Goal: Transaction & Acquisition: Obtain resource

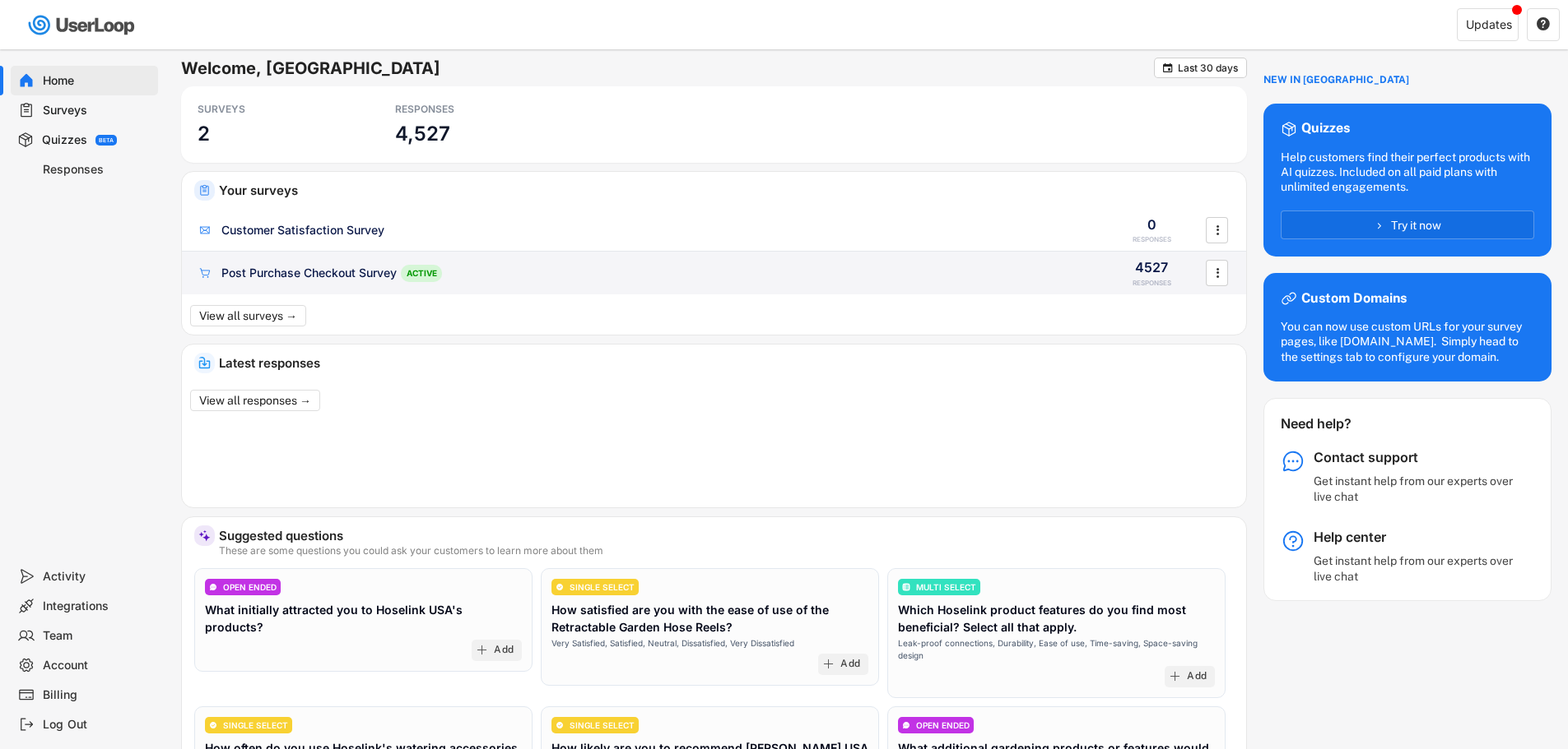
click at [375, 266] on div "Post Purchase Checkout Survey" at bounding box center [309, 273] width 175 height 16
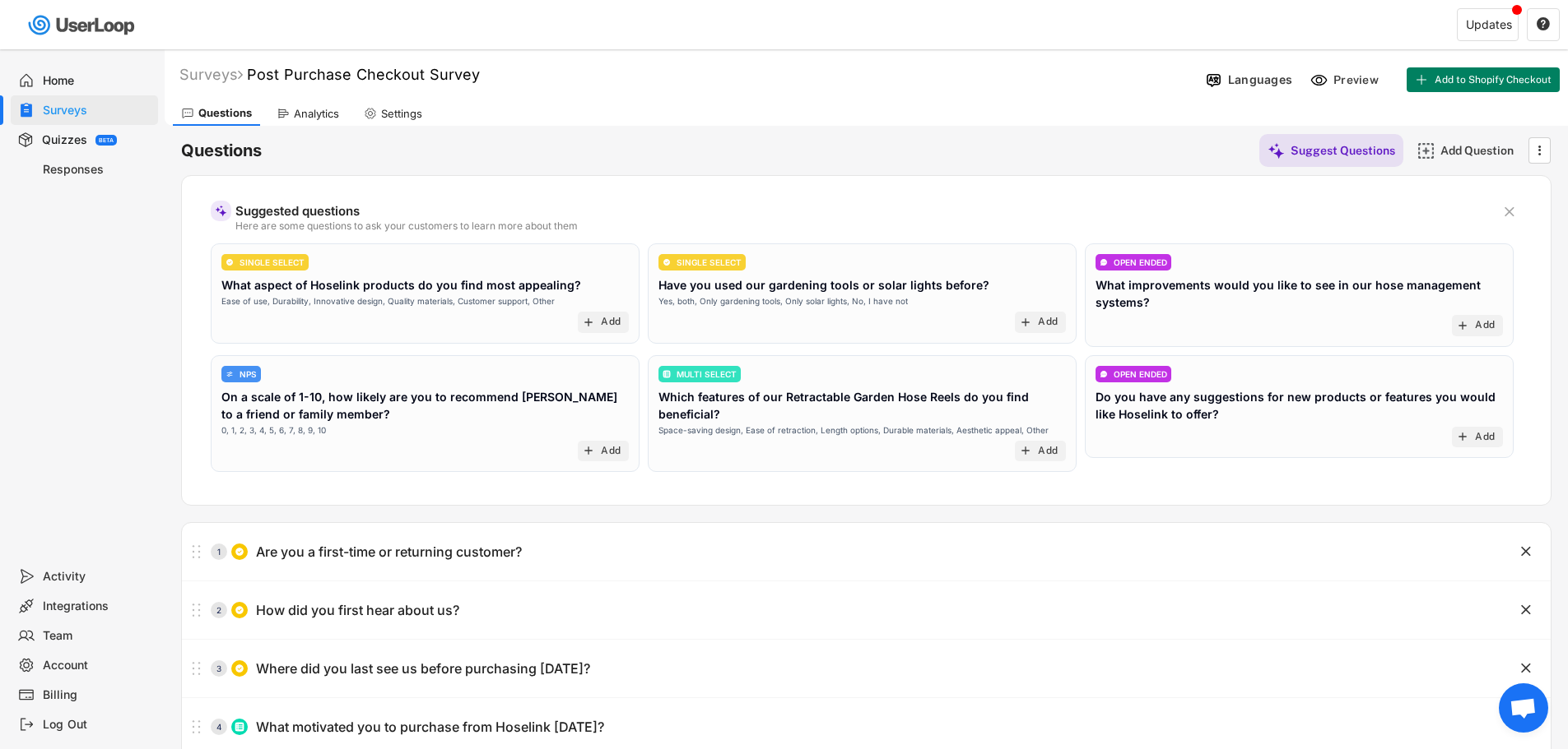
drag, startPoint x: 349, startPoint y: 114, endPoint x: 330, endPoint y: 115, distance: 19.0
click at [348, 114] on div "Questions Analytics Settings" at bounding box center [866, 111] width 1403 height 29
click at [339, 118] on div "Analytics" at bounding box center [317, 114] width 46 height 14
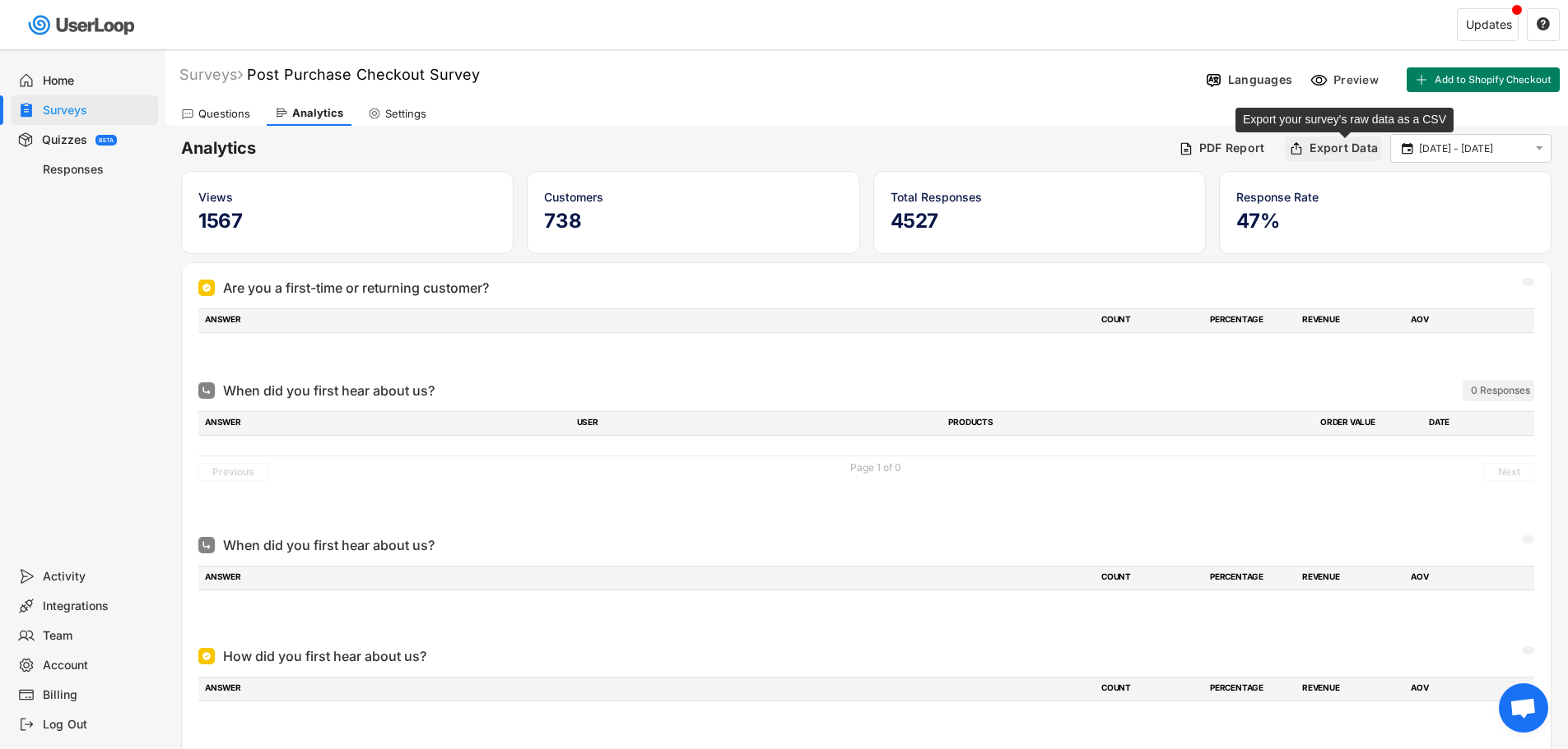
click at [1326, 153] on div "Export Data" at bounding box center [1344, 148] width 68 height 15
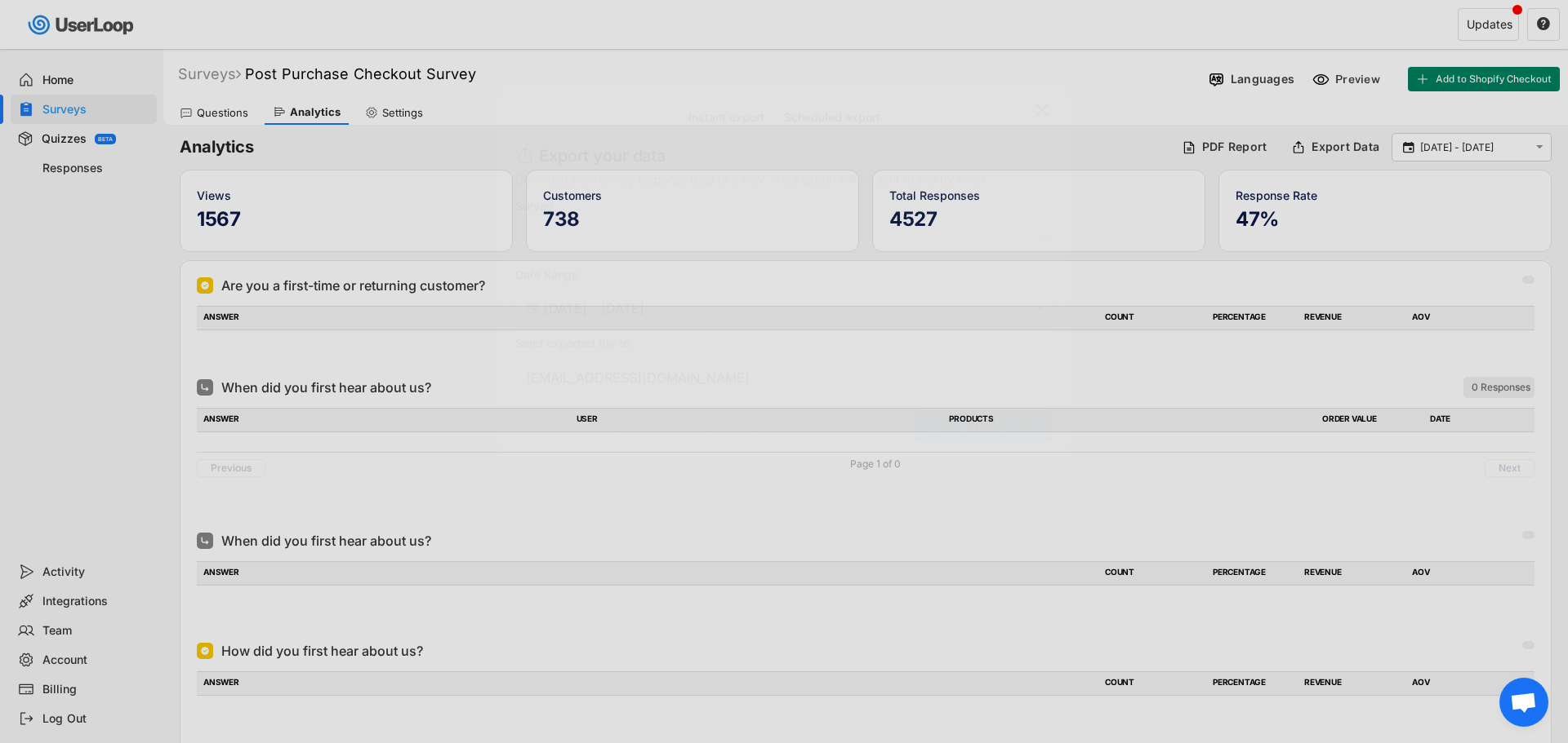
select select ""1348695171700984260__LOOKUP__1723678741929x679403109609694200""
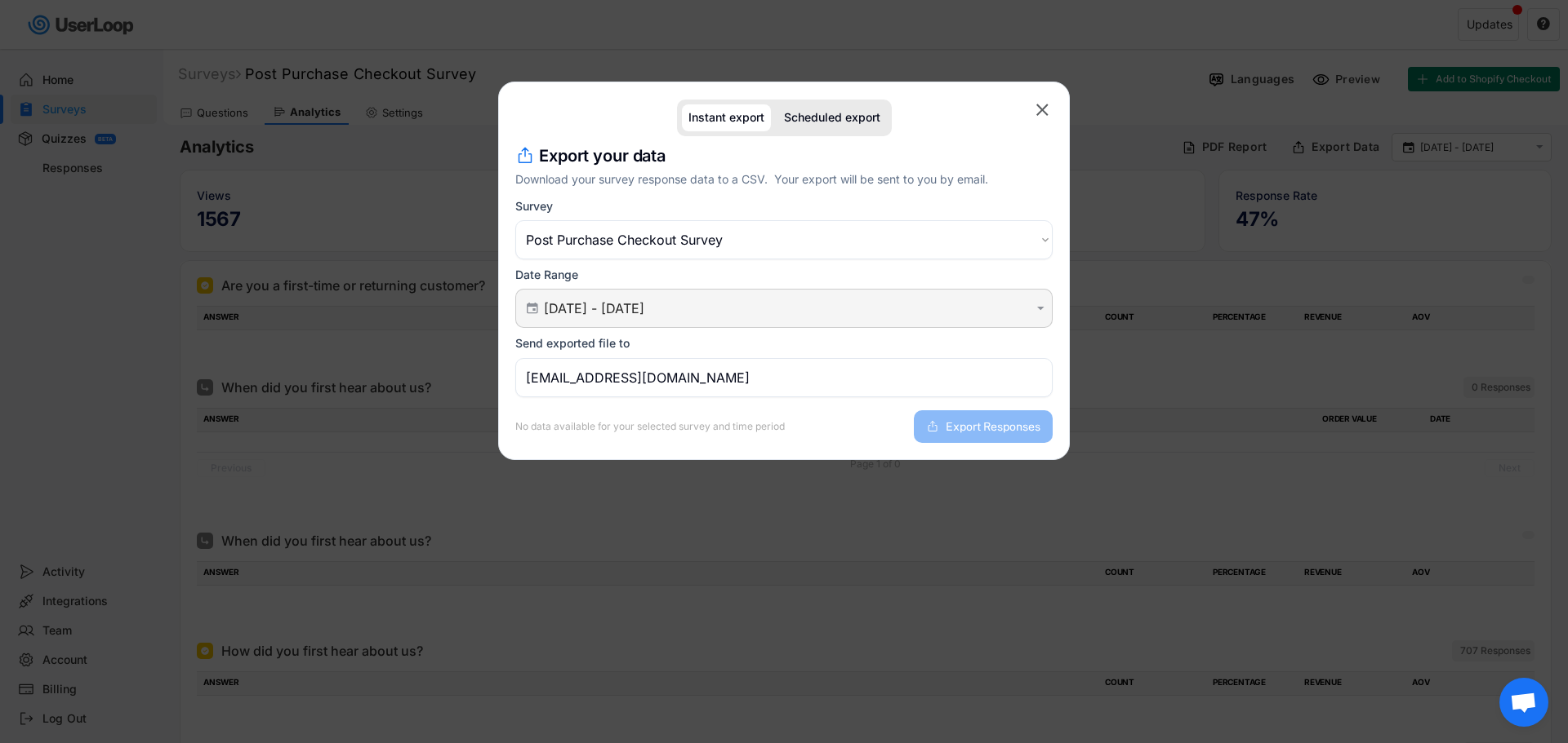
click at [692, 313] on input "[DATE] - [DATE]" at bounding box center [786, 307] width 485 height 16
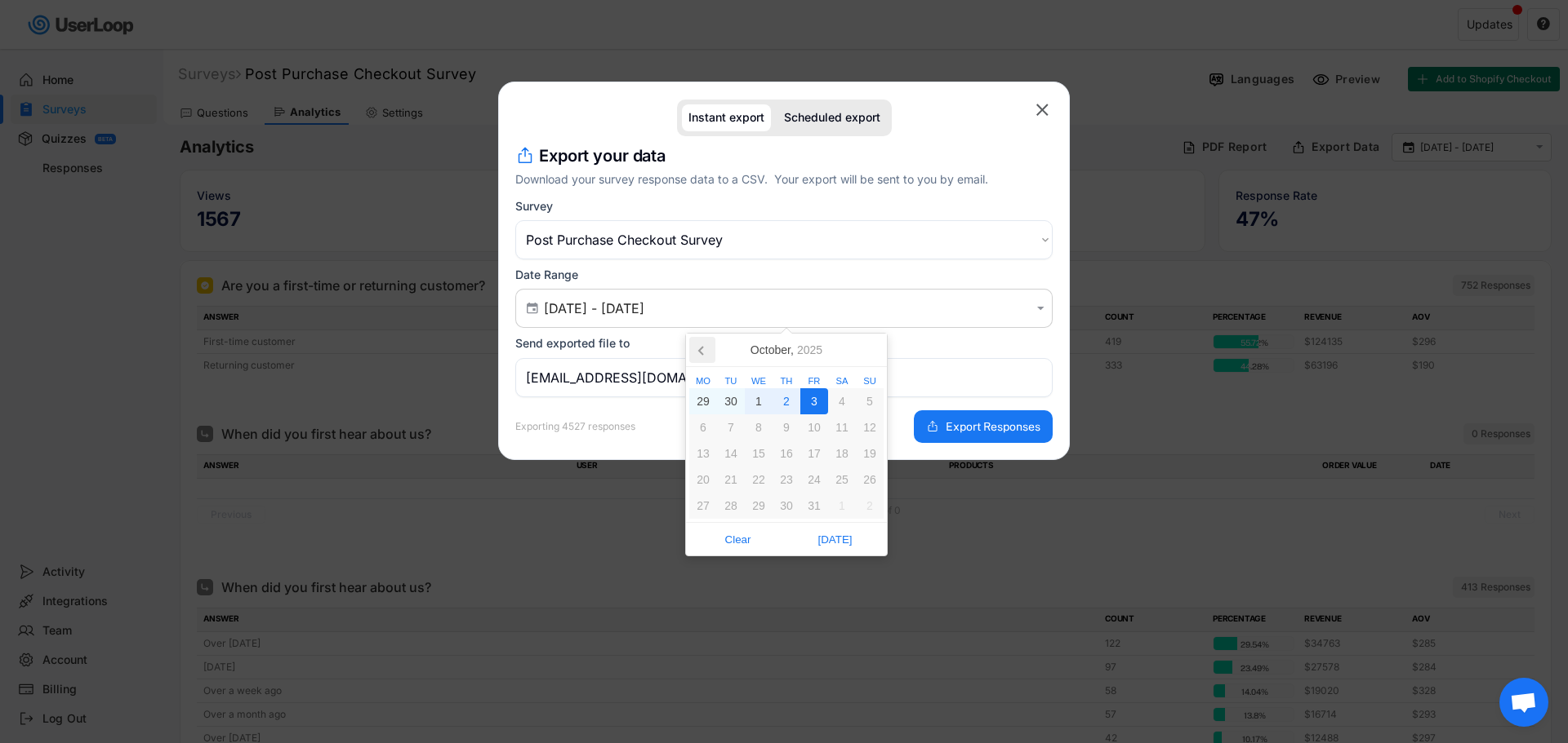
click at [696, 358] on icon at bounding box center [702, 350] width 26 height 26
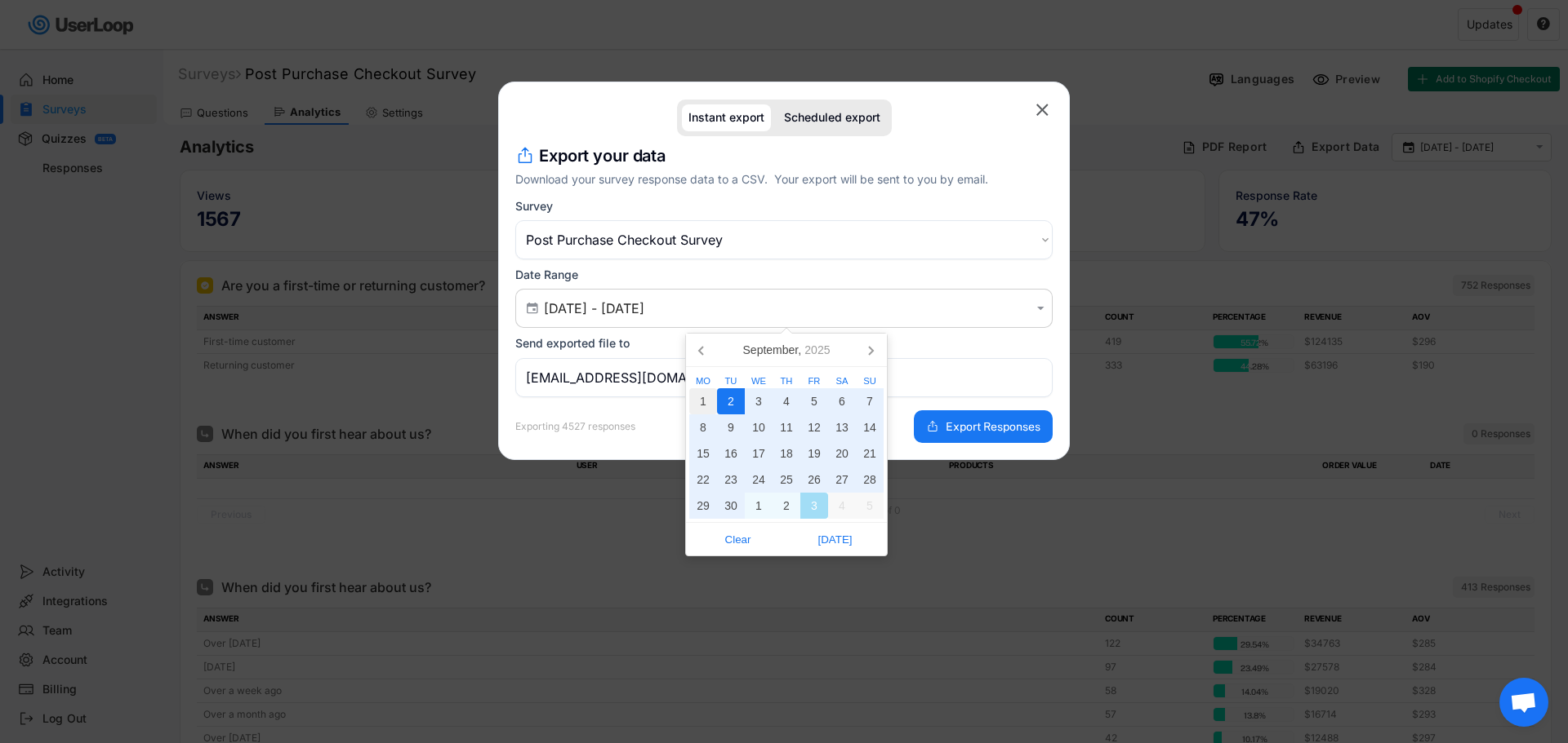
click at [698, 398] on div "1" at bounding box center [702, 402] width 27 height 26
click at [727, 495] on div "30" at bounding box center [730, 506] width 27 height 26
type input "[DATE] - [DATE]"
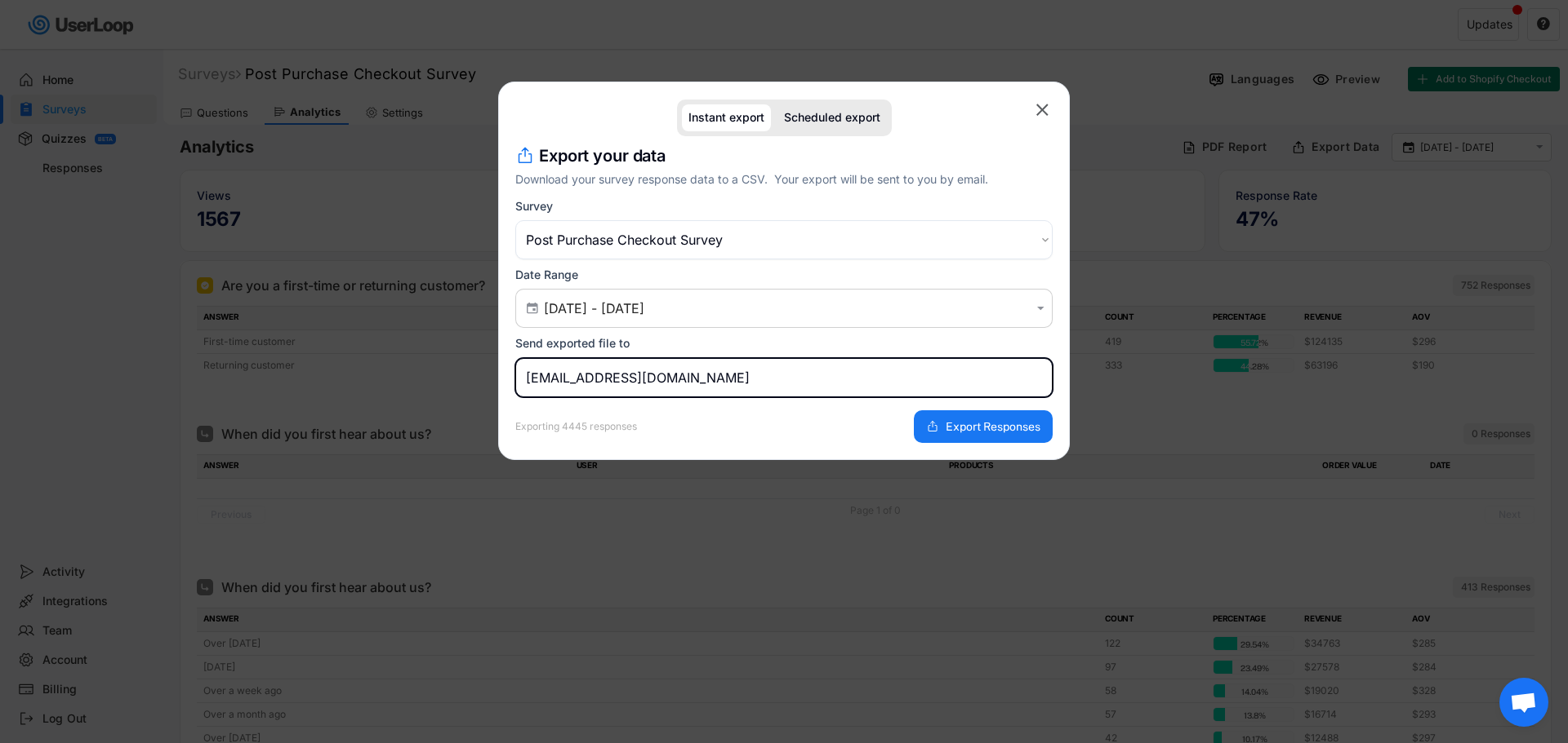
click at [659, 379] on input "[EMAIL_ADDRESS][DOMAIN_NAME]" at bounding box center [783, 378] width 537 height 40
drag, startPoint x: 744, startPoint y: 382, endPoint x: 332, endPoint y: 375, distance: 412.1
click at [341, 385] on body "Welcome, [GEOGRAPHIC_DATA]  Last 30 days SURVEYS 2 RESPONSES 4,527 Your survey…" at bounding box center [784, 372] width 1568 height 743
type input "[EMAIL_ADDRESS][DOMAIN_NAME]"
